Goal: Task Accomplishment & Management: Manage account settings

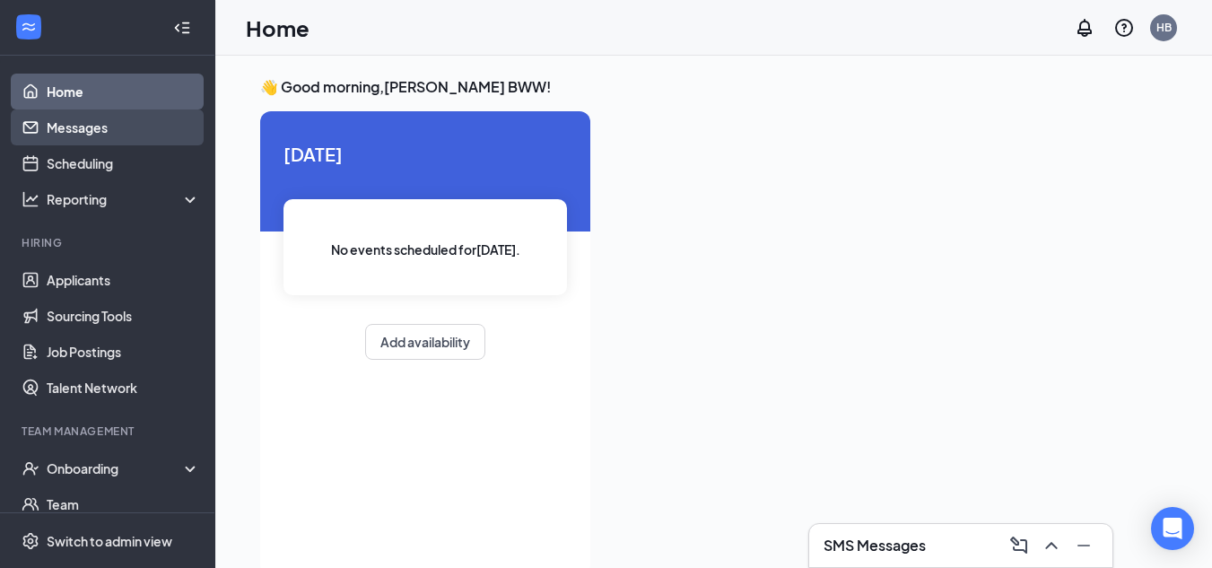
click at [82, 119] on link "Messages" at bounding box center [123, 127] width 153 height 36
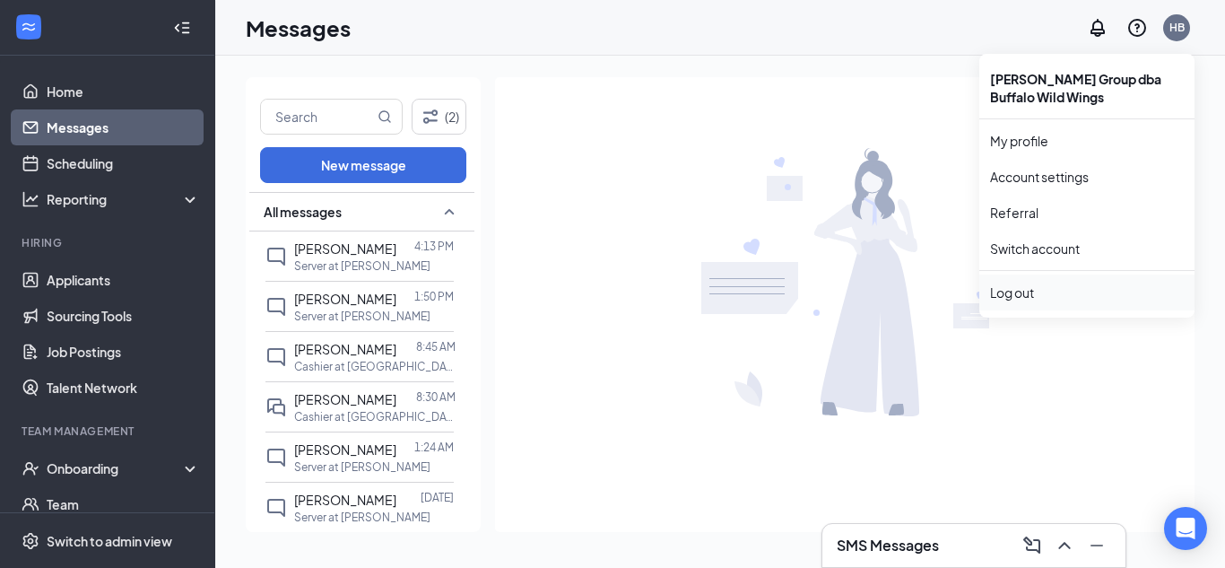
click at [1024, 298] on div "Log out" at bounding box center [1087, 292] width 194 height 18
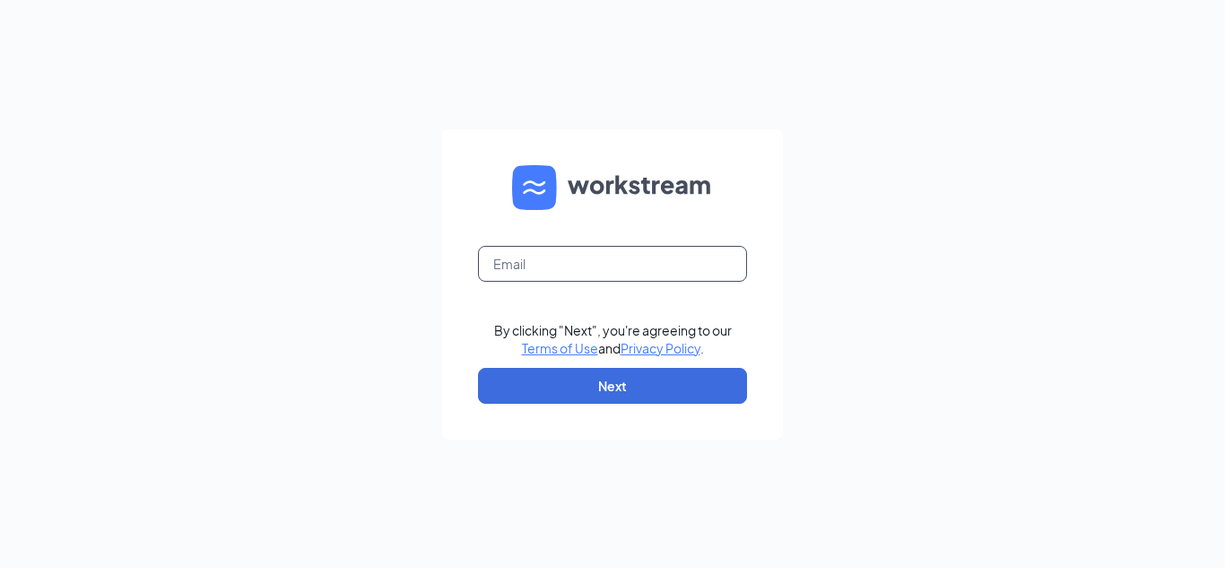
click at [682, 268] on input "text" at bounding box center [612, 264] width 269 height 36
type input "buffalowildwings3887@gmail.com"
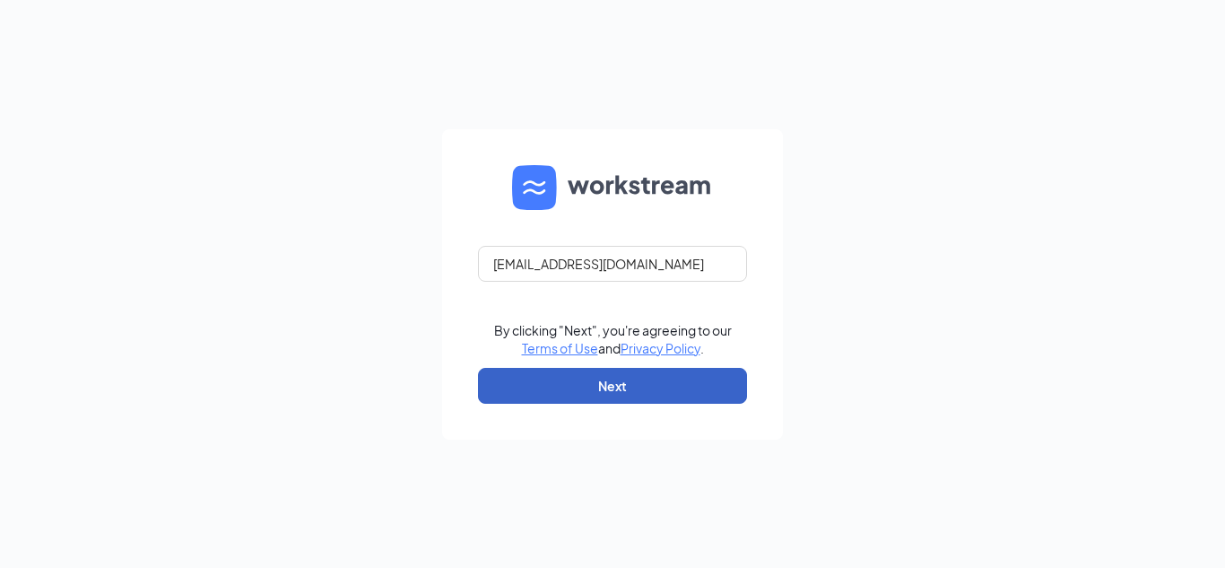
click at [674, 379] on button "Next" at bounding box center [612, 386] width 269 height 36
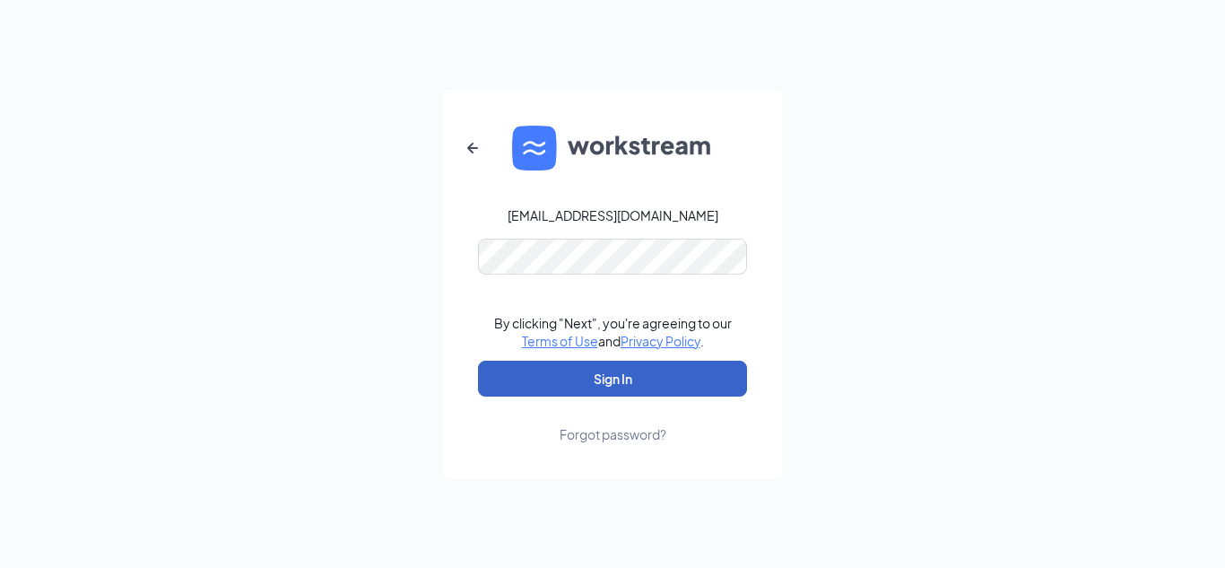
click at [680, 373] on button "Sign In" at bounding box center [612, 379] width 269 height 36
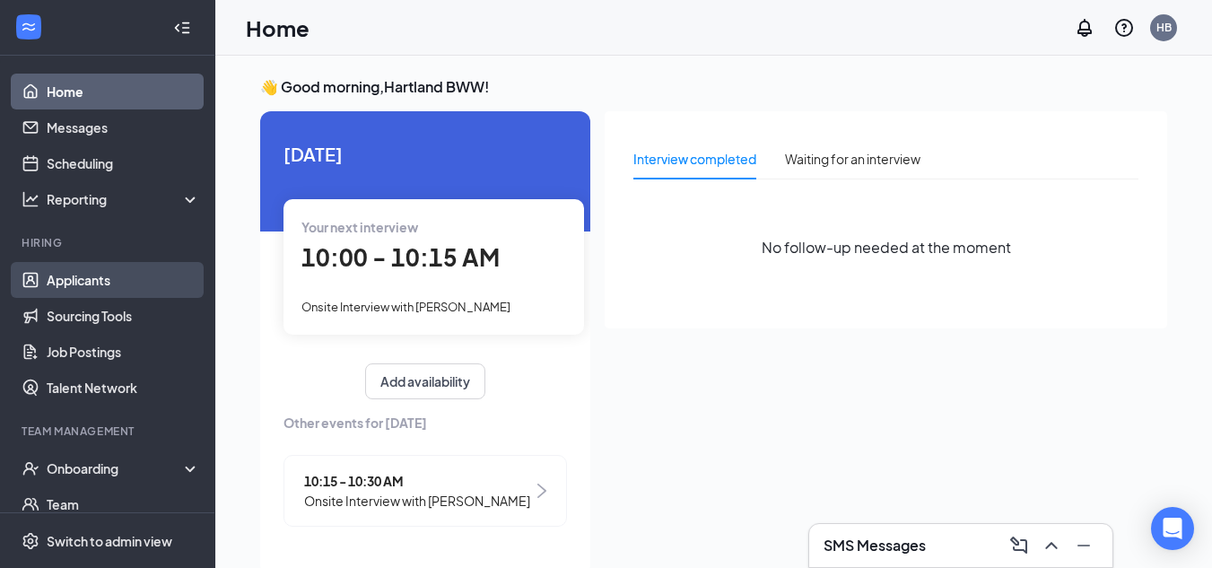
click at [65, 283] on link "Applicants" at bounding box center [123, 280] width 153 height 36
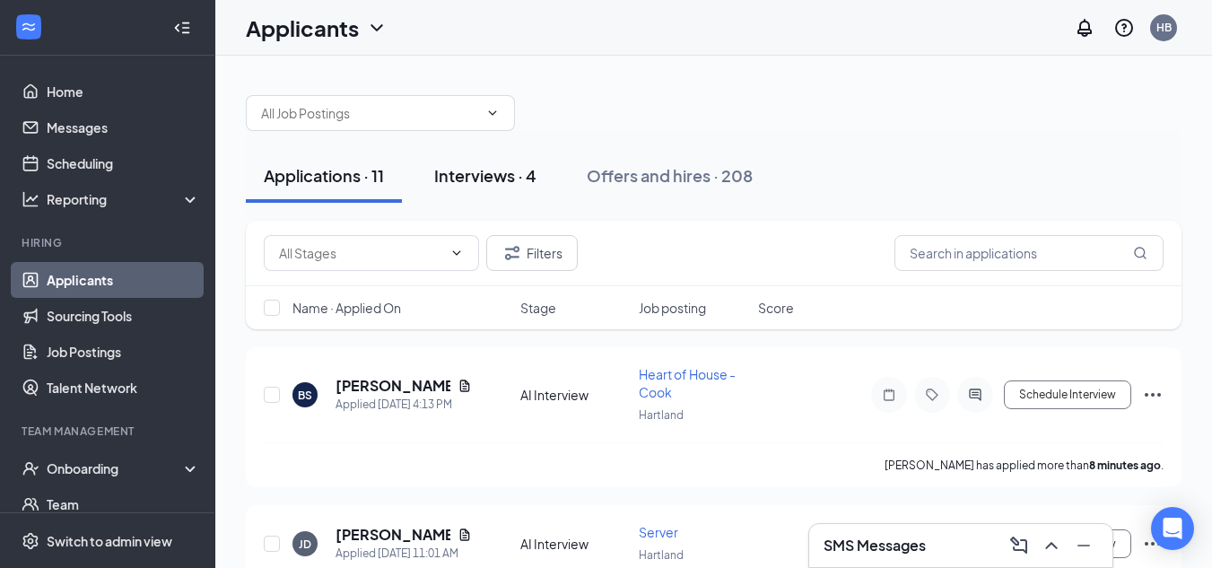
click at [504, 178] on div "Interviews · 4" at bounding box center [485, 175] width 102 height 22
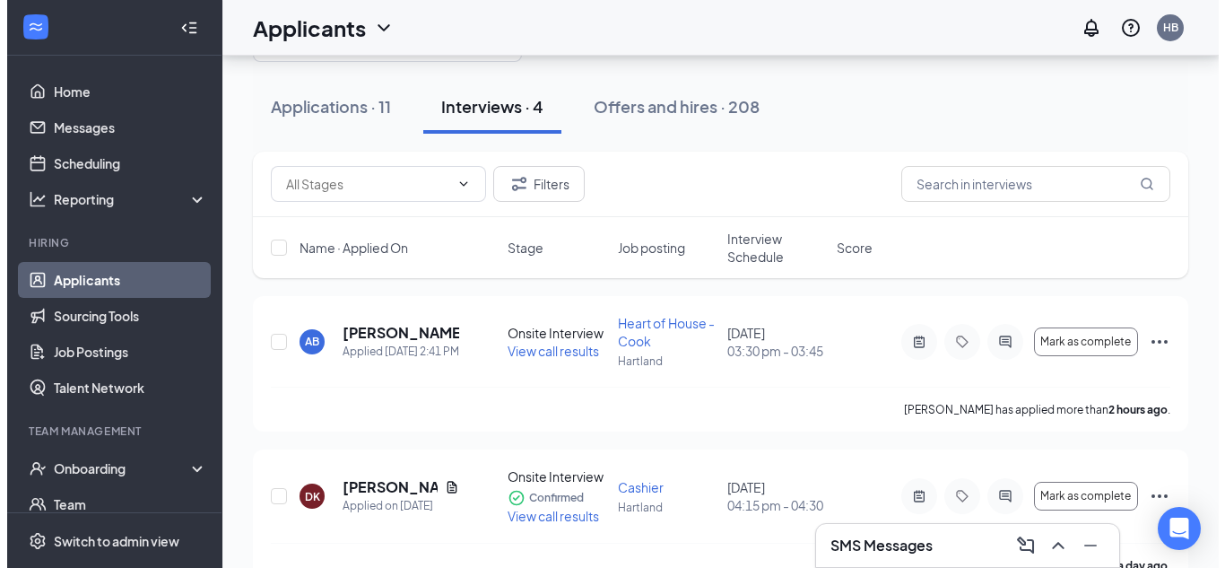
scroll to position [67, 0]
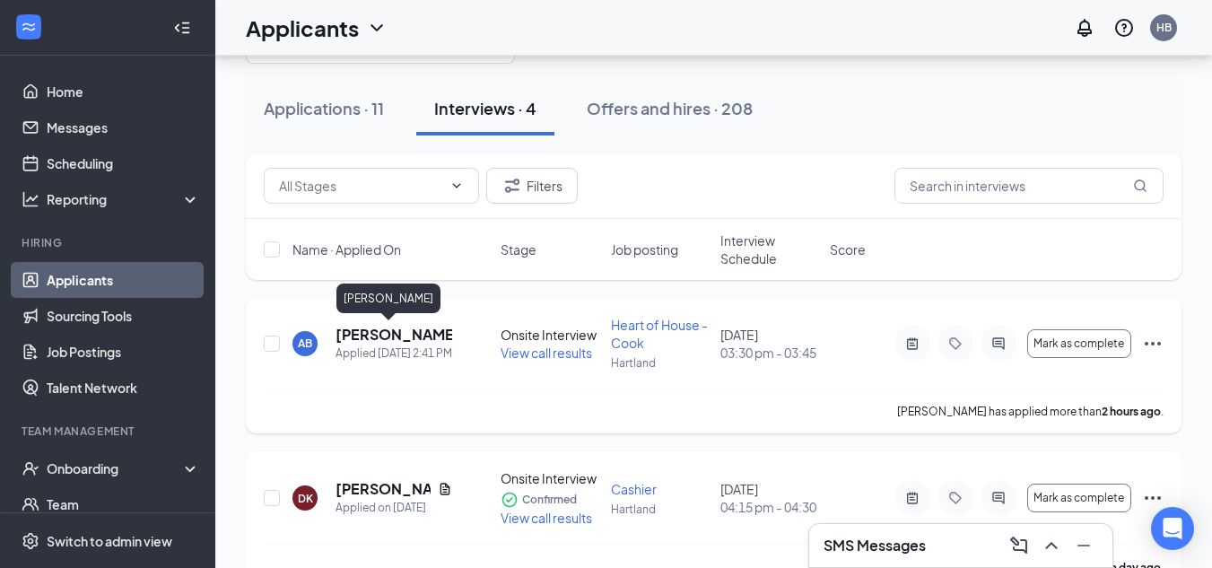
click at [365, 328] on h5 "[PERSON_NAME]" at bounding box center [393, 335] width 117 height 20
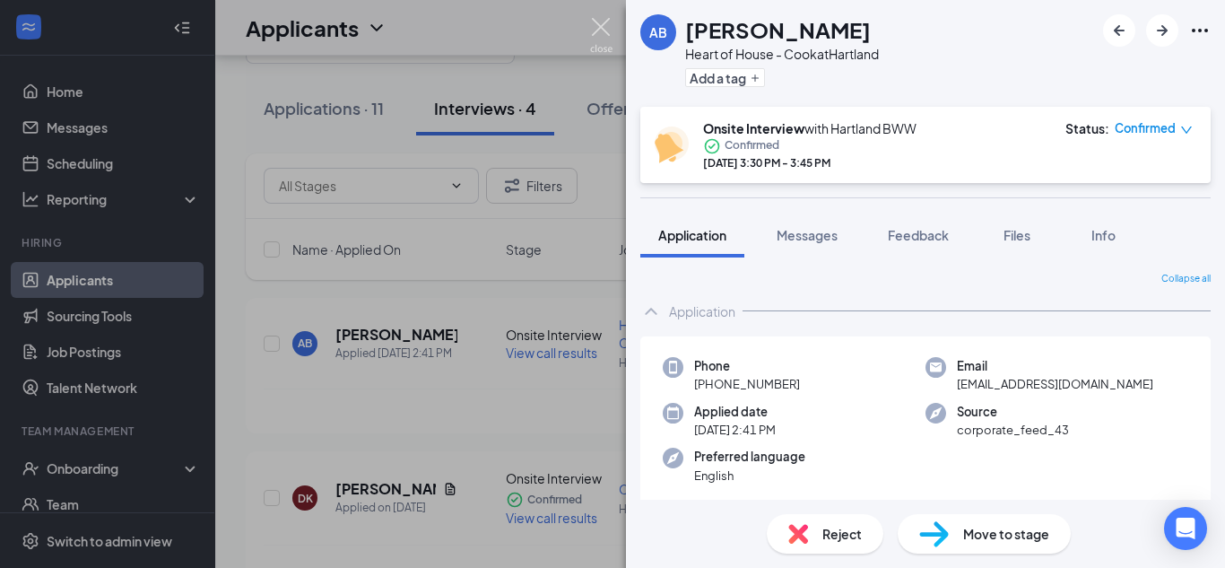
click at [600, 21] on img at bounding box center [601, 35] width 22 height 35
